Goal: Find specific page/section: Find specific page/section

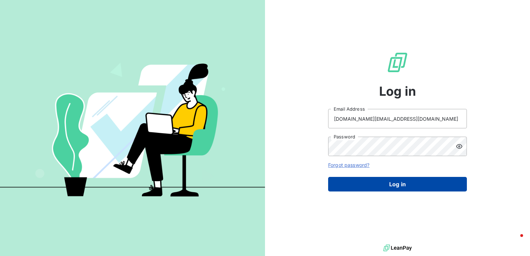
click at [377, 188] on button "Log in" at bounding box center [397, 184] width 139 height 15
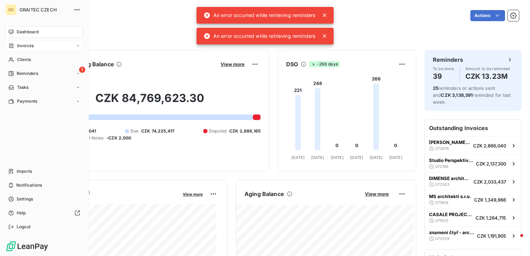
click at [25, 43] on span "Invoices" at bounding box center [25, 46] width 17 height 6
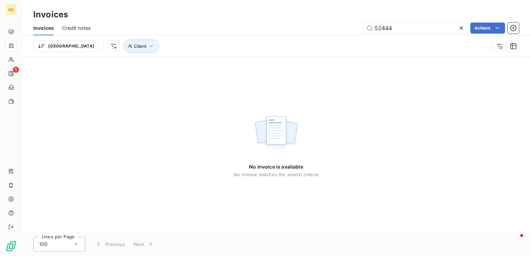
drag, startPoint x: 397, startPoint y: 29, endPoint x: 331, endPoint y: 15, distance: 67.0
click at [331, 15] on div "Invoices Invoices Credit notes 52444 Actions Trier Client" at bounding box center [275, 28] width 507 height 57
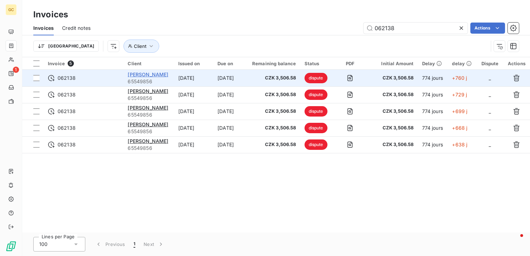
type input "062138"
click at [132, 75] on span "Jiří Velinský" at bounding box center [148, 74] width 41 height 6
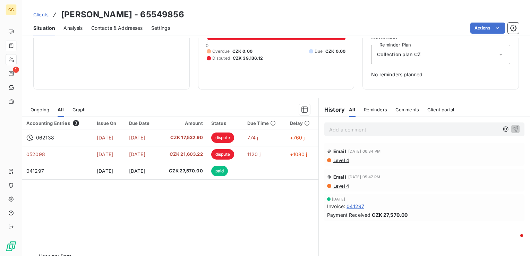
scroll to position [69, 0]
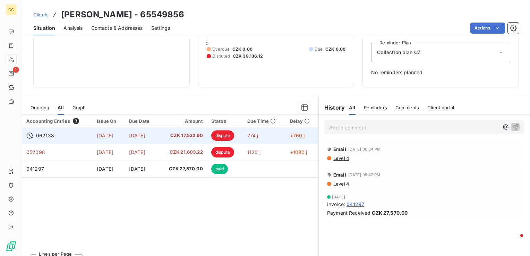
click at [145, 138] on span "Sep 17, 2023" at bounding box center [137, 135] width 16 height 6
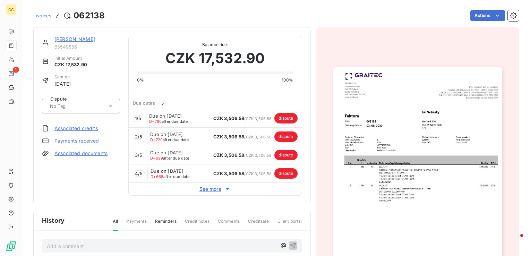
click at [39, 15] on span "Invoices" at bounding box center [42, 16] width 18 height 6
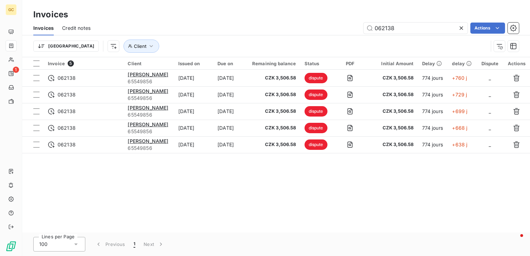
drag, startPoint x: 397, startPoint y: 27, endPoint x: 342, endPoint y: 27, distance: 54.4
click at [342, 27] on div "062138 Actions" at bounding box center [309, 28] width 420 height 11
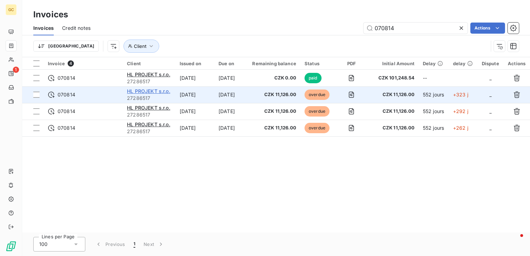
type input "070814"
click at [147, 90] on span "HL PROJEKT s.r.o." at bounding box center [148, 91] width 43 height 6
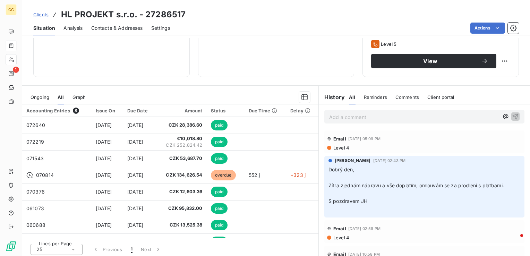
click at [347, 115] on p "Add a comment ﻿" at bounding box center [413, 117] width 169 height 9
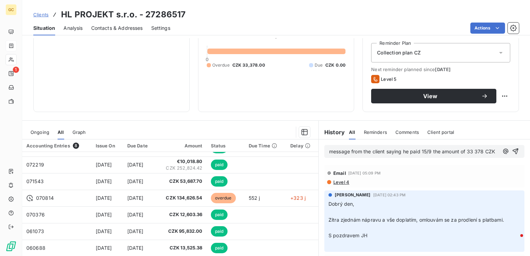
scroll to position [69, 0]
click at [512, 154] on icon "button" at bounding box center [515, 150] width 7 height 7
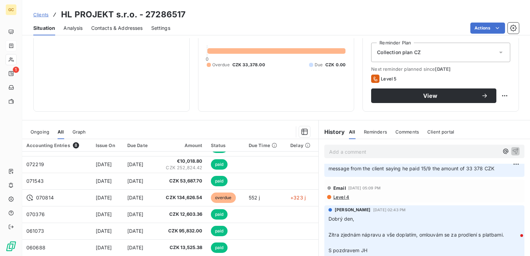
scroll to position [0, 0]
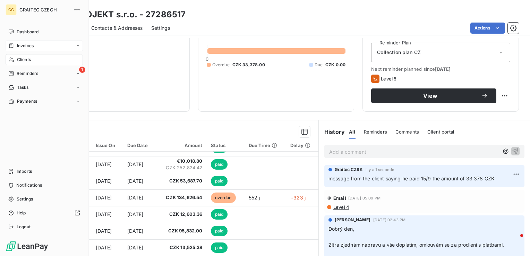
click at [23, 43] on span "Invoices" at bounding box center [25, 46] width 17 height 6
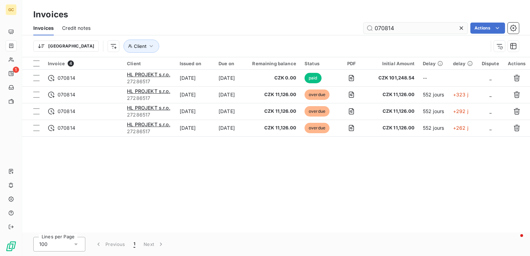
drag, startPoint x: 411, startPoint y: 27, endPoint x: 382, endPoint y: 27, distance: 29.8
click at [382, 27] on input "070814" at bounding box center [415, 28] width 104 height 11
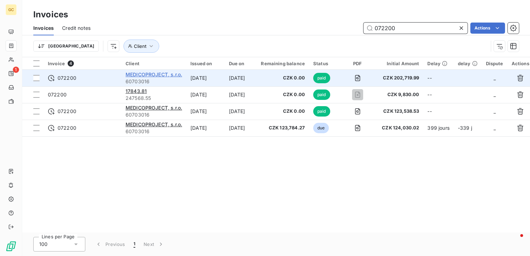
type input "072200"
click at [150, 74] on span "MEDICOPROJECT, s.r.o." at bounding box center [153, 74] width 56 height 6
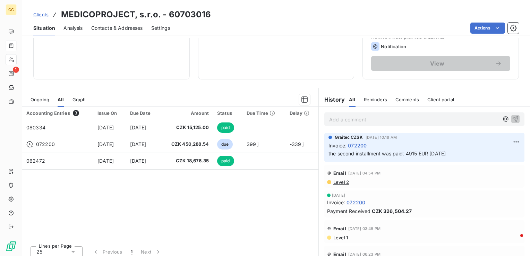
scroll to position [104, 0]
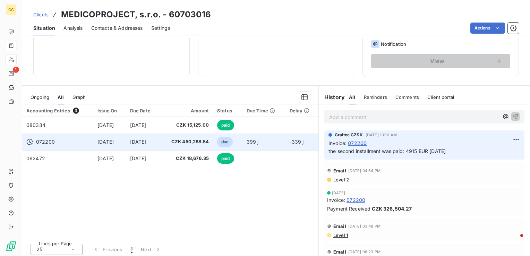
click at [192, 137] on td "CZK 450,288.54" at bounding box center [185, 141] width 53 height 17
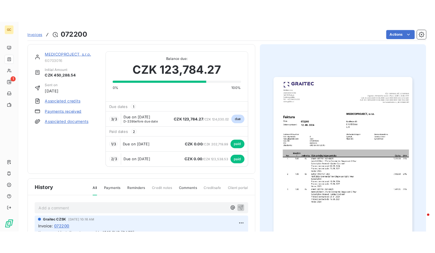
scroll to position [35, 0]
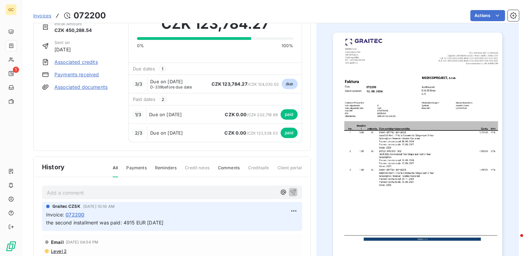
click at [166, 132] on span "Due on Aug 20, 2025" at bounding box center [166, 133] width 33 height 6
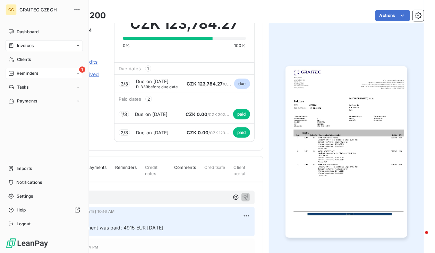
click at [7, 76] on div "1 Reminders" at bounding box center [44, 73] width 77 height 11
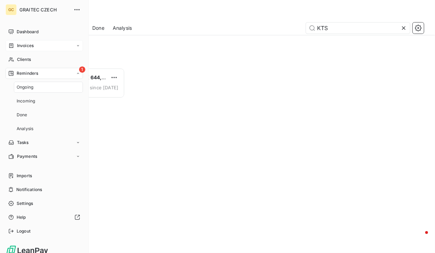
scroll to position [180, 86]
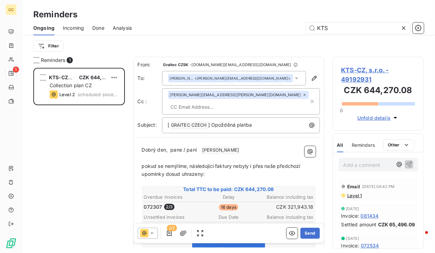
click at [402, 28] on icon at bounding box center [403, 28] width 7 height 7
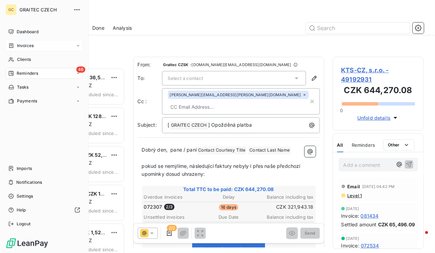
click at [76, 71] on div "46" at bounding box center [80, 70] width 9 height 6
click at [12, 28] on div "Dashboard" at bounding box center [44, 31] width 77 height 11
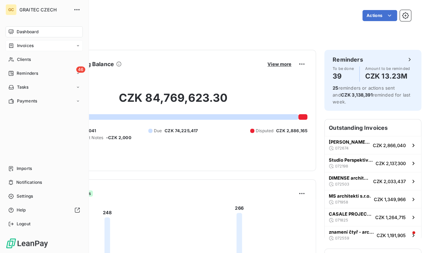
click at [34, 44] on div "Invoices" at bounding box center [44, 45] width 77 height 11
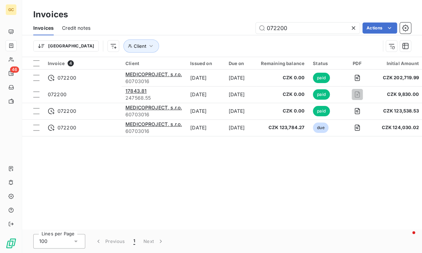
drag, startPoint x: 303, startPoint y: 29, endPoint x: 250, endPoint y: 29, distance: 53.4
click at [250, 29] on div "072200 Actions" at bounding box center [255, 28] width 312 height 11
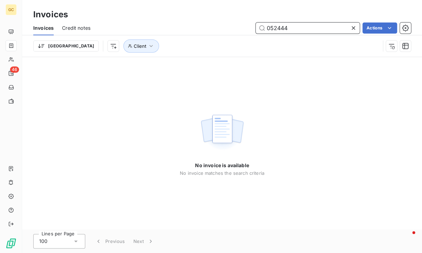
drag, startPoint x: 288, startPoint y: 28, endPoint x: 258, endPoint y: 28, distance: 30.5
click at [258, 28] on input "052444" at bounding box center [308, 28] width 104 height 11
type input "043395"
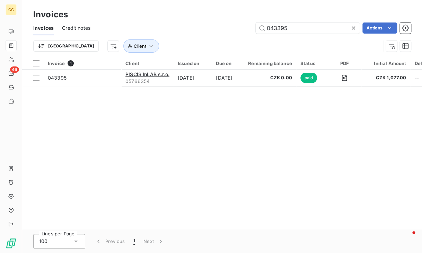
click at [192, 87] on div "Invoice 1 Client Issued on Due on Remaining balance Status PDF Initial Amount D…" at bounding box center [222, 143] width 400 height 173
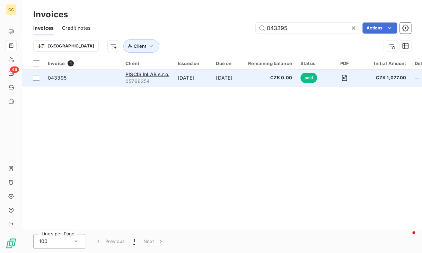
click at [192, 72] on td "Dec 9, 2021" at bounding box center [193, 78] width 38 height 17
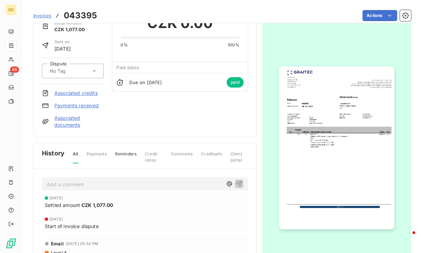
scroll to position [70, 0]
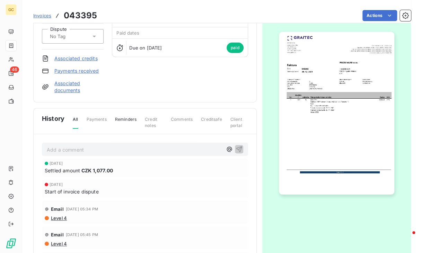
click at [39, 17] on span "Invoices" at bounding box center [42, 16] width 18 height 6
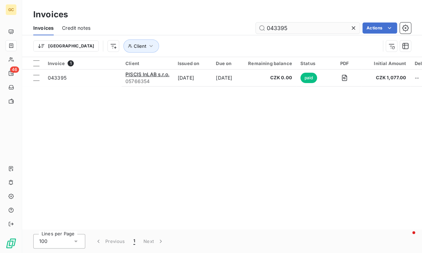
drag, startPoint x: 295, startPoint y: 28, endPoint x: 269, endPoint y: 29, distance: 25.7
click at [269, 29] on input "043395" at bounding box center [308, 28] width 104 height 11
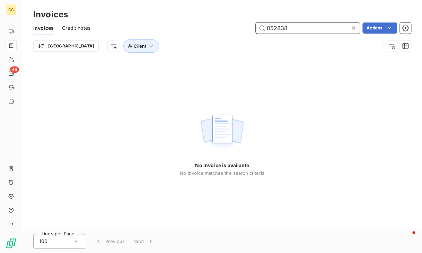
drag, startPoint x: 308, startPoint y: 28, endPoint x: 268, endPoint y: 30, distance: 40.6
click at [268, 30] on input "052838" at bounding box center [308, 28] width 104 height 11
type input "043395"
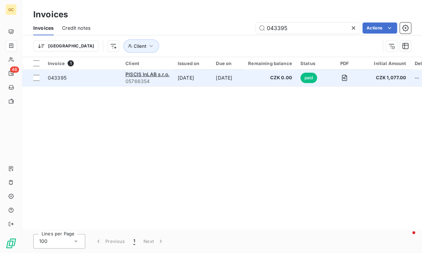
click at [229, 82] on td "Sep 23, 2022" at bounding box center [228, 78] width 32 height 17
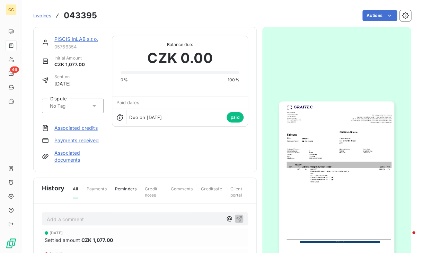
drag, startPoint x: 45, startPoint y: 15, endPoint x: 55, endPoint y: 14, distance: 10.1
click at [45, 15] on span "Invoices" at bounding box center [42, 16] width 18 height 6
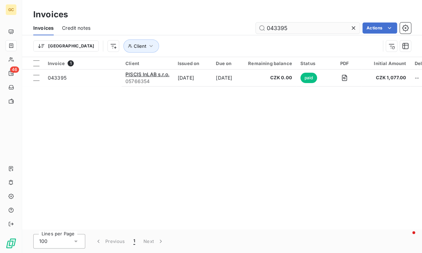
drag, startPoint x: 270, startPoint y: 27, endPoint x: 320, endPoint y: 28, distance: 49.2
click at [320, 28] on input "043395" at bounding box center [308, 28] width 104 height 11
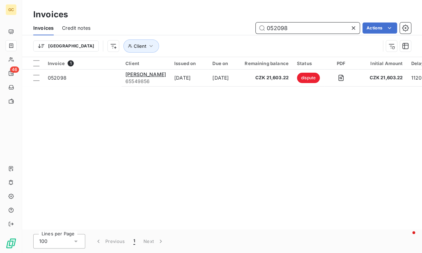
drag, startPoint x: 311, startPoint y: 27, endPoint x: 271, endPoint y: 27, distance: 40.2
click at [271, 27] on input "052098" at bounding box center [308, 28] width 104 height 11
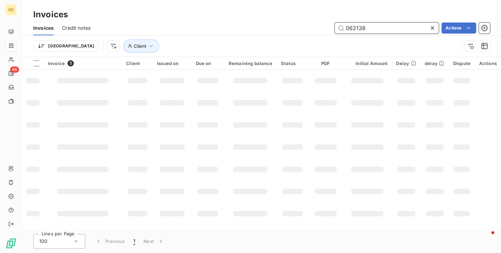
drag, startPoint x: 374, startPoint y: 25, endPoint x: 336, endPoint y: 30, distance: 38.1
click at [336, 30] on input "062138" at bounding box center [387, 28] width 104 height 11
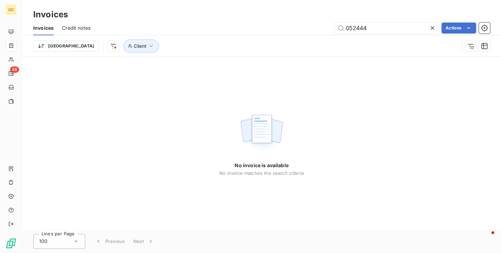
drag, startPoint x: 287, startPoint y: 228, endPoint x: 291, endPoint y: 200, distance: 28.8
click at [287, 228] on div "No invoice is available No invoice matches the search criteria" at bounding box center [261, 143] width 479 height 173
drag, startPoint x: 383, startPoint y: 30, endPoint x: 307, endPoint y: 15, distance: 77.4
click at [307, 15] on div "Invoices Invoices Credit notes 052444 Actions Trier Client" at bounding box center [261, 28] width 479 height 57
type input "42190"
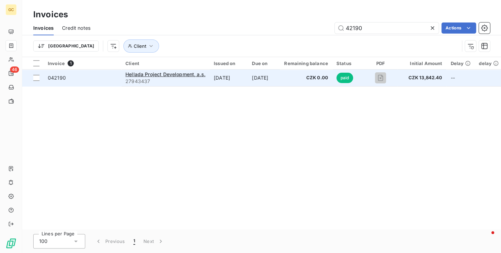
click at [277, 80] on td "Sep 24, 2021" at bounding box center [264, 78] width 32 height 17
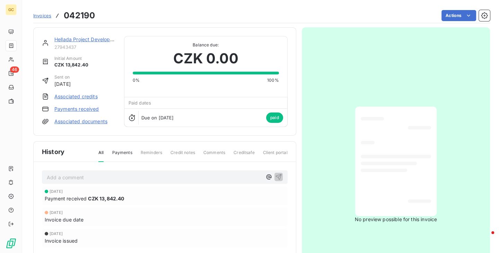
click at [186, 251] on div "Dec 31, 2024 Payment received CZK 13,842.40 Sep 24, 2021 Invoice due date Sep 1…" at bounding box center [165, 231] width 246 height 88
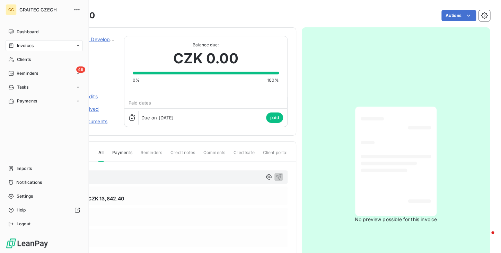
click at [20, 122] on div "Dashboard Invoices Clients 46 Reminders Tasks Payments Imports Notifications Se…" at bounding box center [44, 127] width 77 height 203
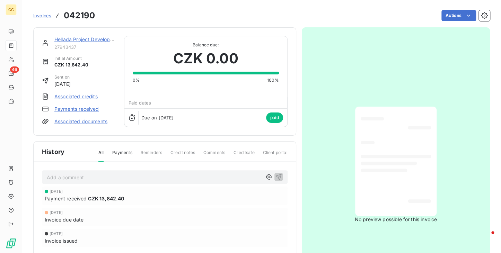
drag, startPoint x: 161, startPoint y: 237, endPoint x: 151, endPoint y: 208, distance: 30.5
click at [161, 237] on div "Invoice issued" at bounding box center [165, 240] width 240 height 7
click at [191, 225] on div "Sep 24, 2021 Invoice due date" at bounding box center [165, 217] width 246 height 18
click at [45, 16] on span "Invoices" at bounding box center [42, 16] width 18 height 6
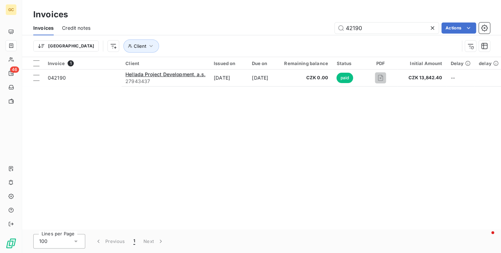
drag, startPoint x: 368, startPoint y: 27, endPoint x: 309, endPoint y: 26, distance: 59.3
click at [309, 26] on div "42190 Actions" at bounding box center [294, 28] width 391 height 11
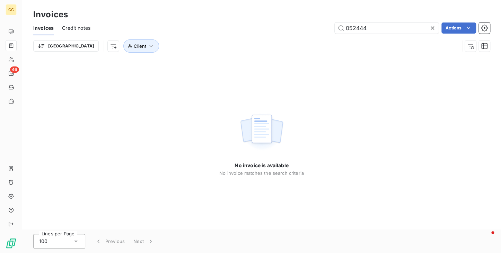
drag, startPoint x: 441, startPoint y: 95, endPoint x: 422, endPoint y: 72, distance: 30.3
click at [441, 95] on div "No invoice is available No invoice matches the search criteria" at bounding box center [261, 143] width 479 height 173
drag, startPoint x: 357, startPoint y: 26, endPoint x: 373, endPoint y: 24, distance: 15.8
click at [370, 27] on input "052444" at bounding box center [387, 28] width 104 height 11
click at [361, 73] on div "No invoice is available No invoice matches the search criteria" at bounding box center [261, 143] width 479 height 173
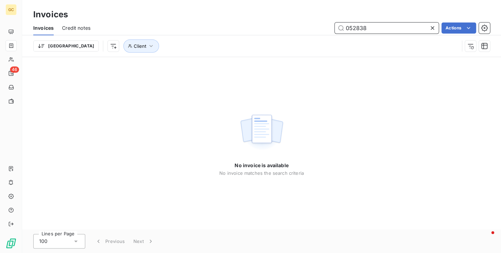
click at [370, 25] on input "052838" at bounding box center [387, 28] width 104 height 11
drag, startPoint x: 368, startPoint y: 28, endPoint x: 357, endPoint y: 28, distance: 11.4
click at [357, 28] on input "052838" at bounding box center [387, 28] width 104 height 11
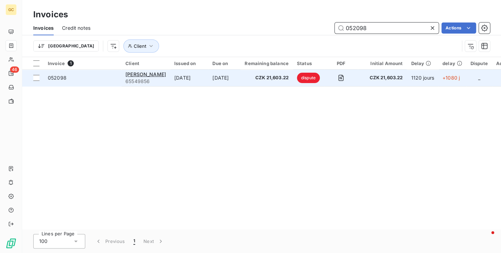
type input "052098"
click at [170, 80] on td "Aug 22, 2022" at bounding box center [189, 78] width 38 height 17
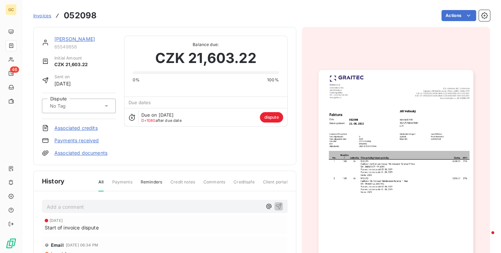
click at [76, 40] on link "Jiří Velinský" at bounding box center [74, 39] width 41 height 6
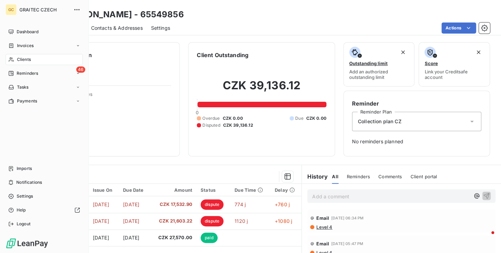
click at [20, 44] on span "Invoices" at bounding box center [25, 46] width 17 height 6
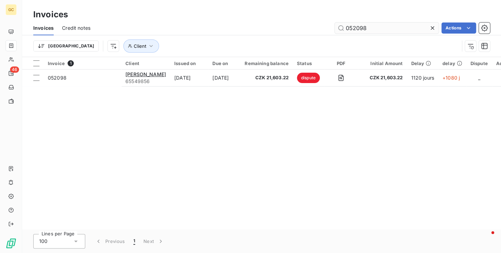
drag, startPoint x: 404, startPoint y: 32, endPoint x: 356, endPoint y: 27, distance: 47.7
click at [356, 27] on input "052098" at bounding box center [387, 28] width 104 height 11
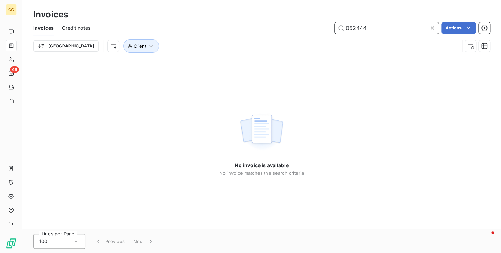
drag, startPoint x: 374, startPoint y: 27, endPoint x: 355, endPoint y: 27, distance: 19.1
click at [355, 27] on input "052444" at bounding box center [387, 28] width 104 height 11
drag, startPoint x: 348, startPoint y: 29, endPoint x: 404, endPoint y: 23, distance: 56.8
click at [404, 24] on input "052838" at bounding box center [387, 28] width 104 height 11
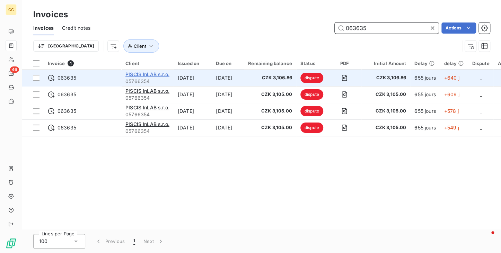
type input "063635"
click at [140, 75] on span "PISCIS InLAB s.r.o." at bounding box center [147, 74] width 44 height 6
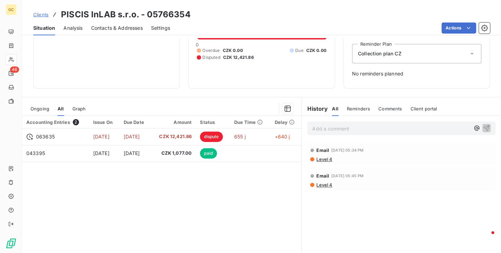
scroll to position [69, 0]
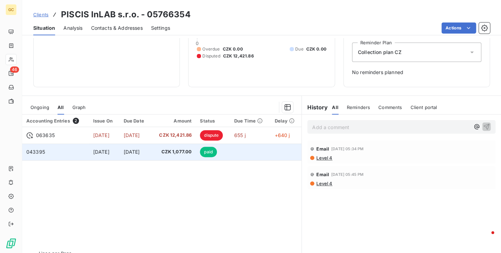
click at [175, 156] on td "CZK 1,077.00" at bounding box center [173, 152] width 45 height 17
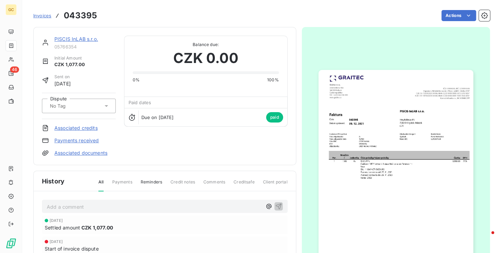
scroll to position [1, 0]
click at [34, 15] on span "Invoices" at bounding box center [42, 16] width 18 height 6
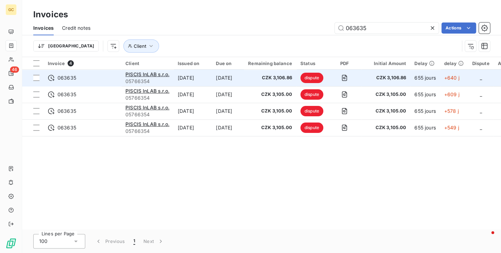
click at [142, 71] on div "PISCIS InLAB s.r.o." at bounding box center [147, 74] width 44 height 7
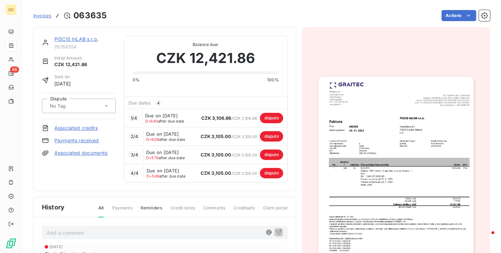
scroll to position [35, 0]
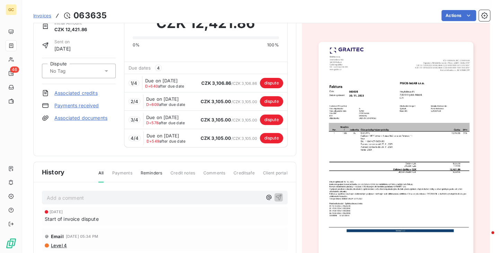
click at [42, 16] on span "Invoices" at bounding box center [42, 16] width 18 height 6
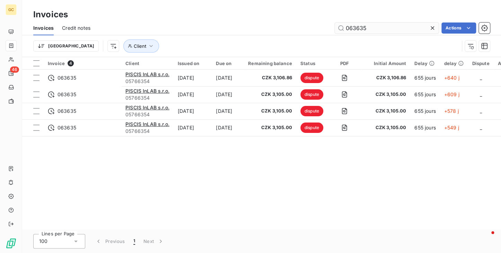
click at [351, 29] on input "063635" at bounding box center [387, 28] width 104 height 11
drag, startPoint x: 348, startPoint y: 27, endPoint x: 394, endPoint y: 27, distance: 46.1
click at [394, 27] on input "063635" at bounding box center [387, 28] width 104 height 11
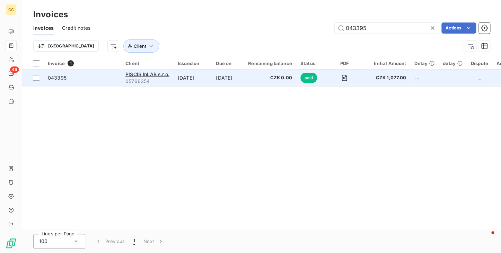
type input "043395"
click at [194, 82] on td "Dec 9, 2021" at bounding box center [193, 78] width 38 height 17
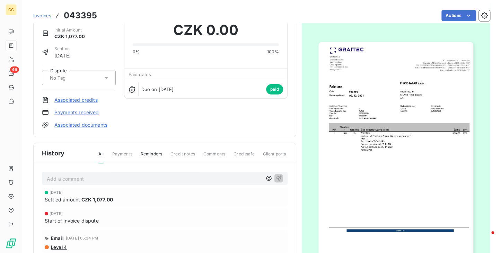
scroll to position [69, 0]
